Goal: Transaction & Acquisition: Download file/media

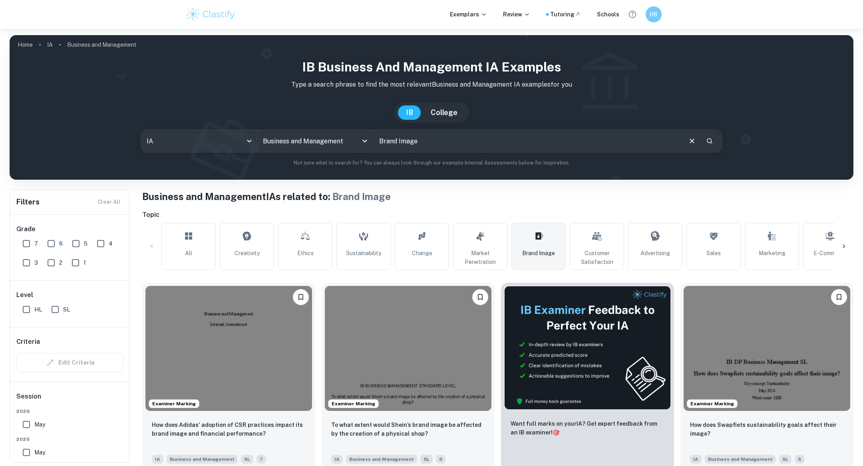
click at [420, 143] on input "Brand Image" at bounding box center [528, 141] width 308 height 22
click at [419, 143] on input "Brand Image" at bounding box center [528, 141] width 308 height 22
paste input "To what extent is [PERSON_NAME]’s change in branding strategy effective in incr…"
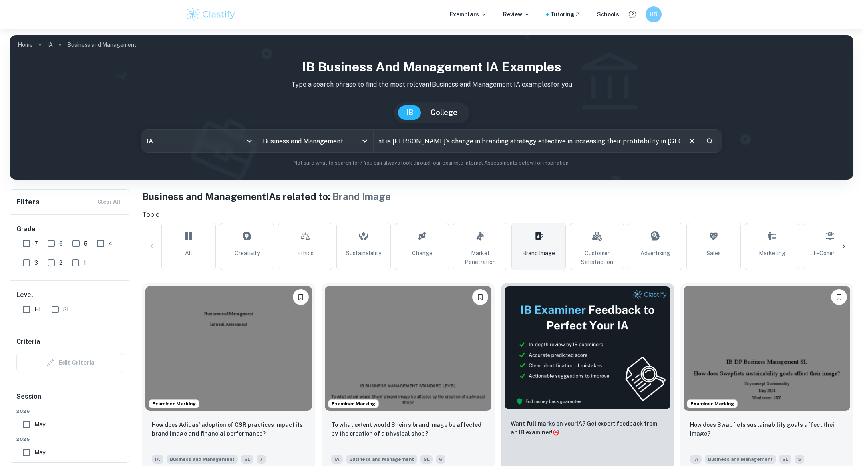
type input "To what extent is [PERSON_NAME]’s change in branding strategy effective in incr…"
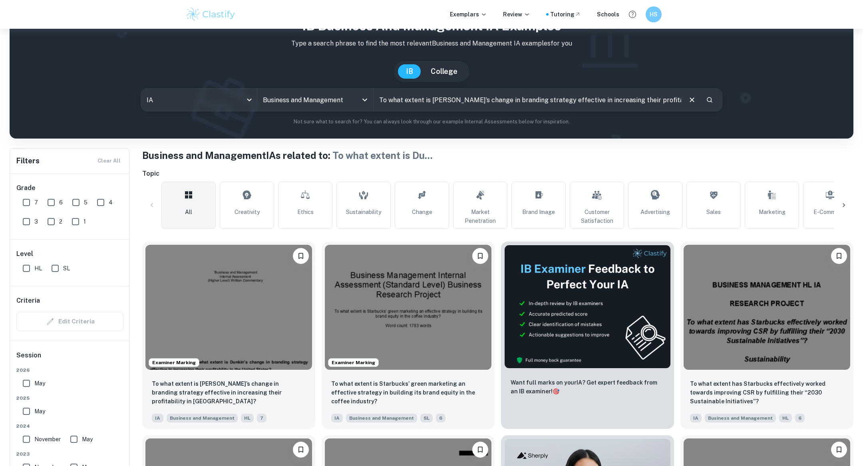
scroll to position [135, 0]
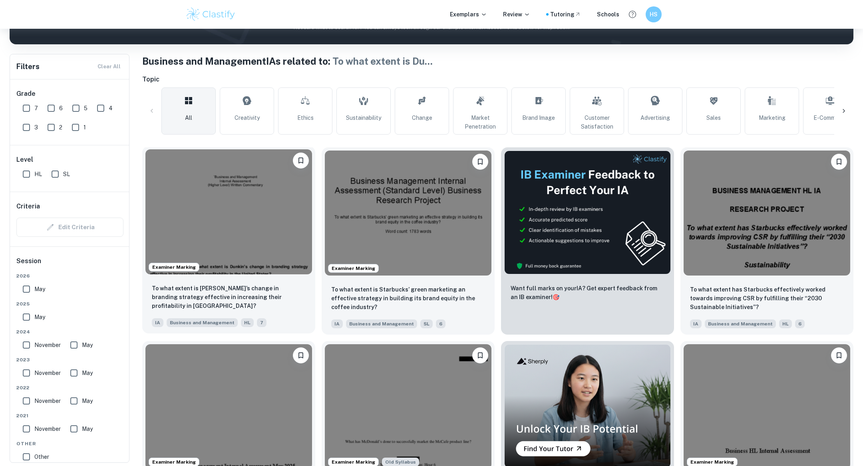
click at [270, 259] on img at bounding box center [228, 211] width 167 height 125
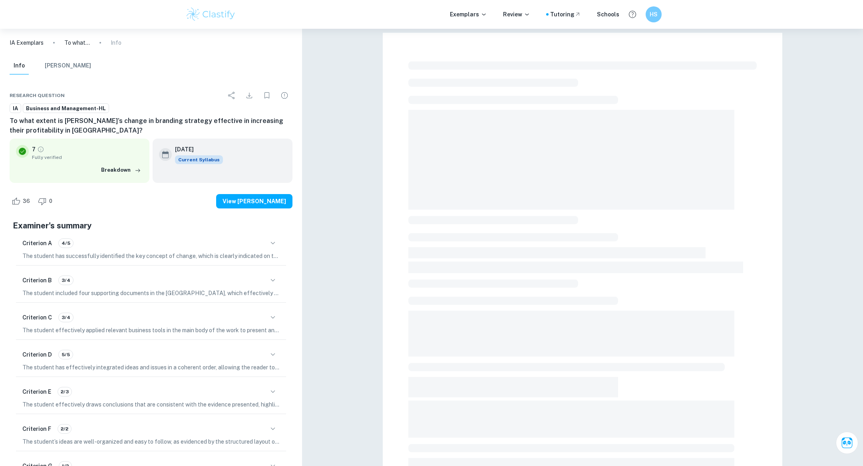
click at [245, 97] on icon "Download" at bounding box center [249, 96] width 10 height 10
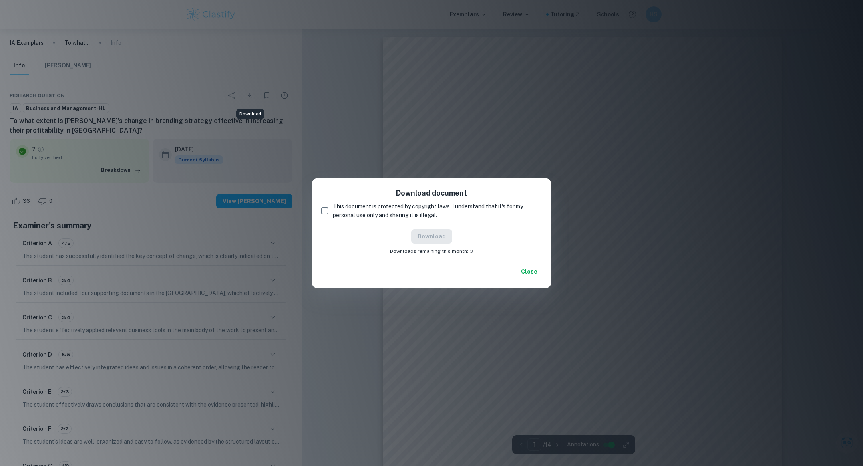
click at [356, 209] on span "This document is protected by copyright laws. I understand that it's for my per…" at bounding box center [434, 211] width 203 height 18
click at [333, 209] on input "This document is protected by copyright laws. I understand that it's for my per…" at bounding box center [325, 211] width 16 height 16
checkbox input "true"
click at [433, 242] on button "Download" at bounding box center [431, 236] width 41 height 14
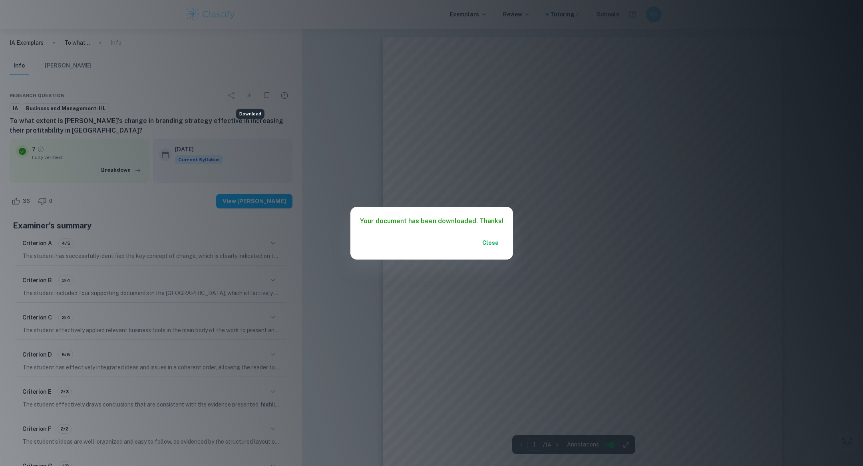
click at [485, 246] on button "Close" at bounding box center [491, 243] width 26 height 14
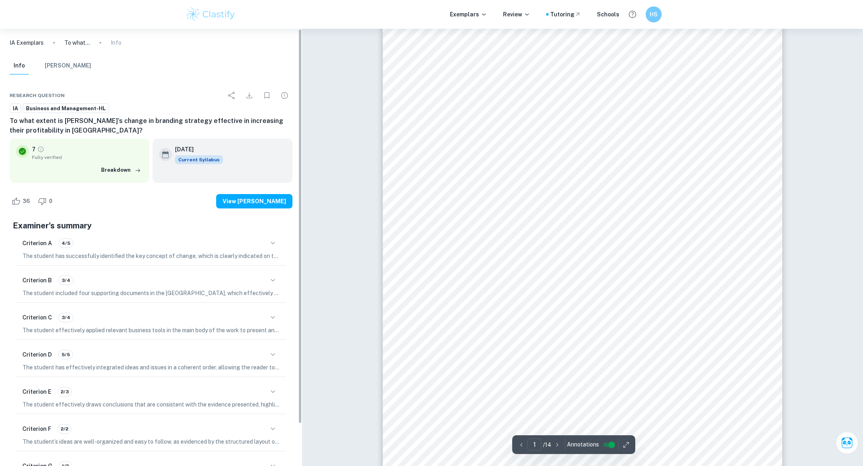
scroll to position [47, 0]
